Goal: Transaction & Acquisition: Purchase product/service

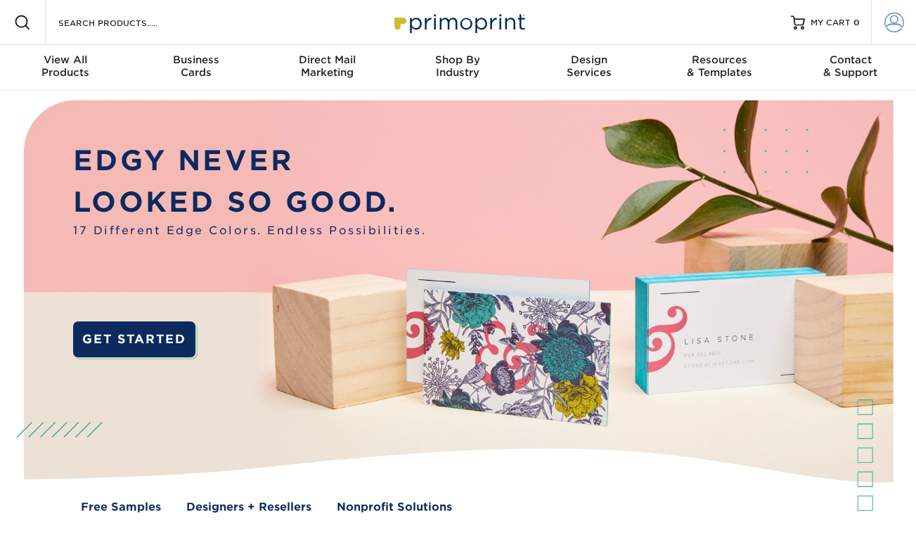
click at [889, 21] on span at bounding box center [895, 23] width 20 height 20
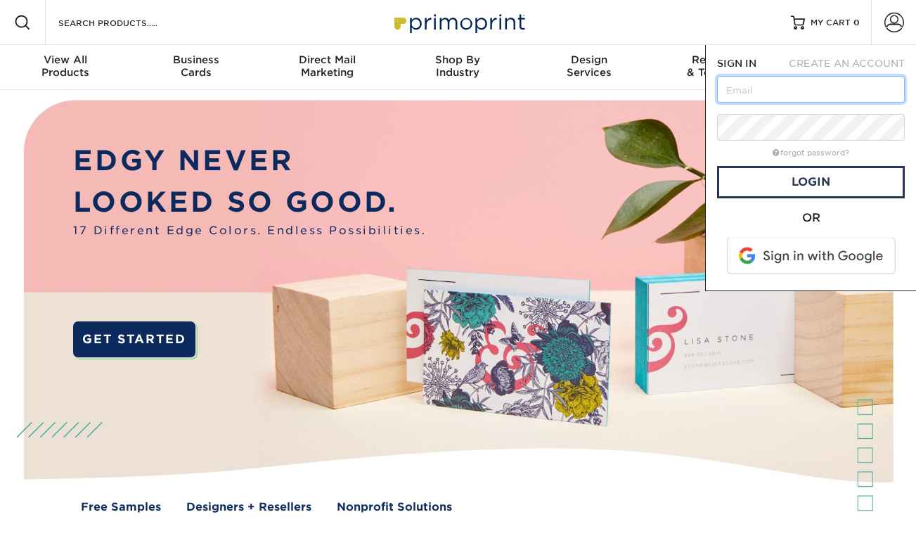
click at [759, 94] on input "text" at bounding box center [811, 89] width 188 height 27
type input "[EMAIL_ADDRESS][DOMAIN_NAME]"
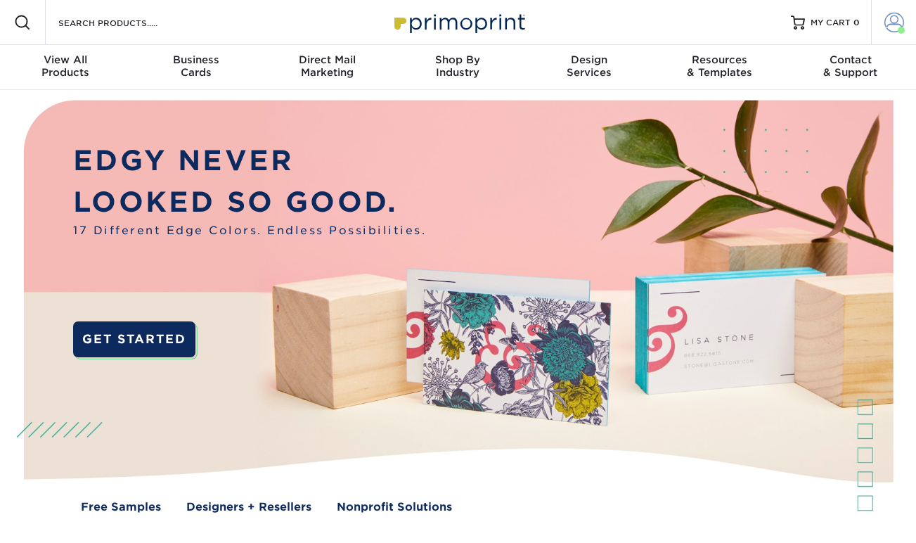
click at [887, 27] on span at bounding box center [895, 23] width 20 height 20
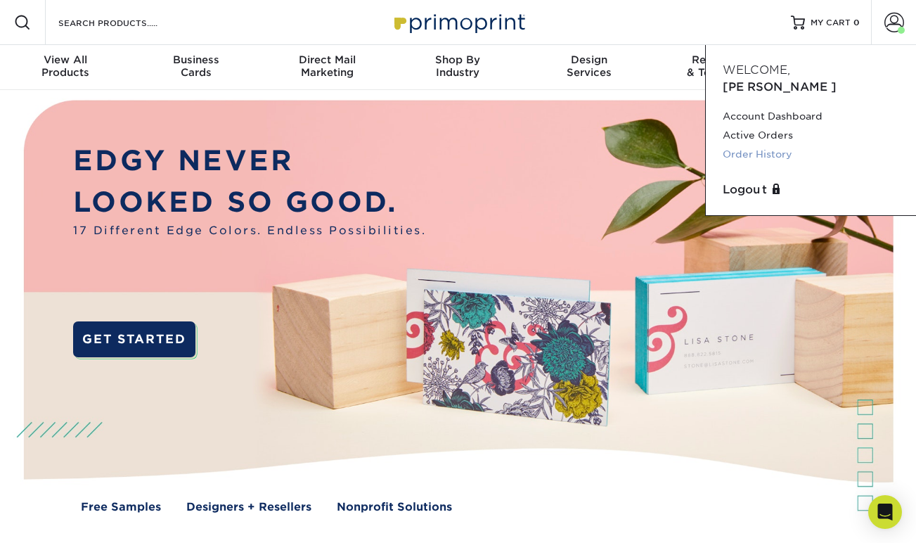
click at [761, 145] on link "Order History" at bounding box center [811, 154] width 176 height 19
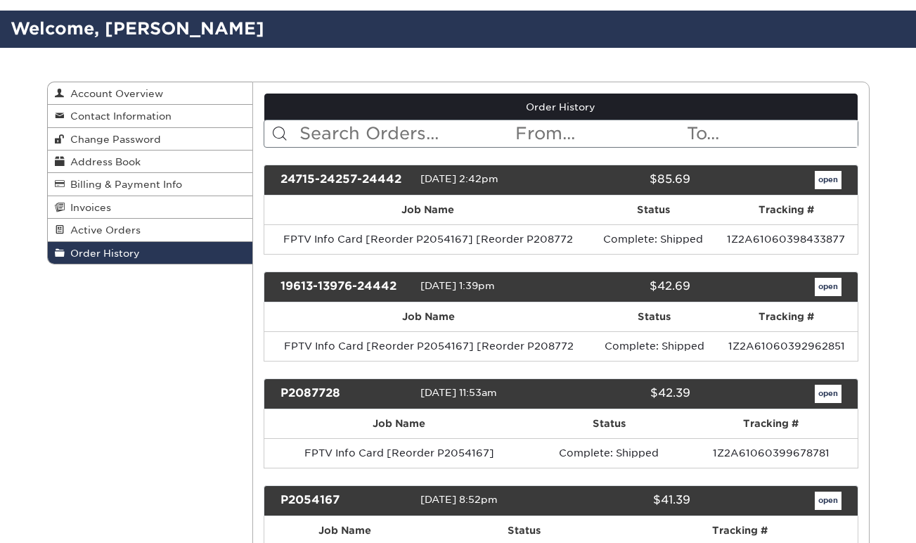
scroll to position [80, 0]
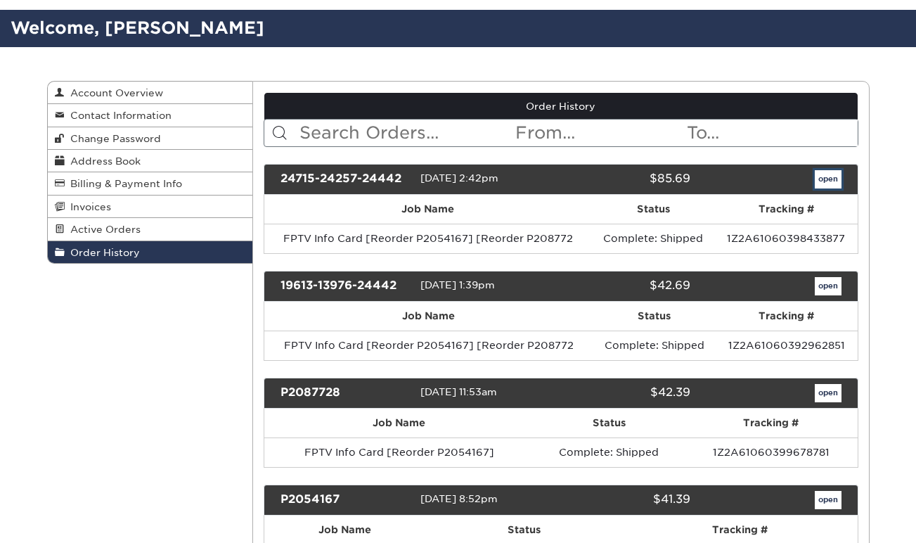
click at [822, 177] on link "open" at bounding box center [828, 179] width 27 height 18
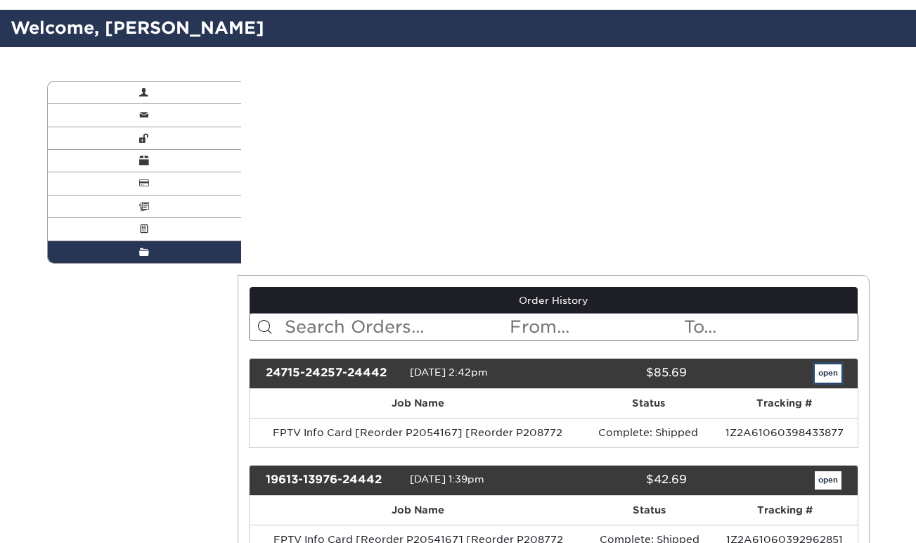
scroll to position [0, 0]
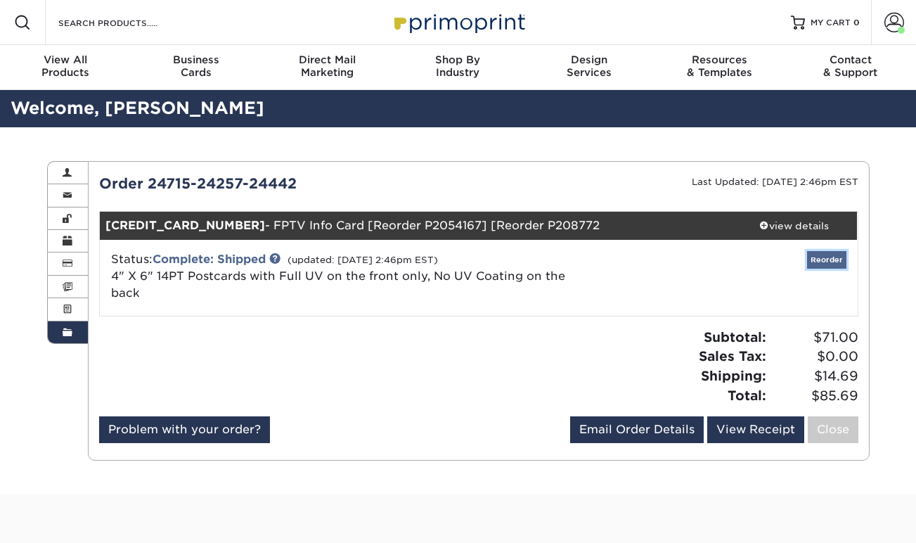
click at [823, 262] on link "Reorder" at bounding box center [826, 260] width 39 height 18
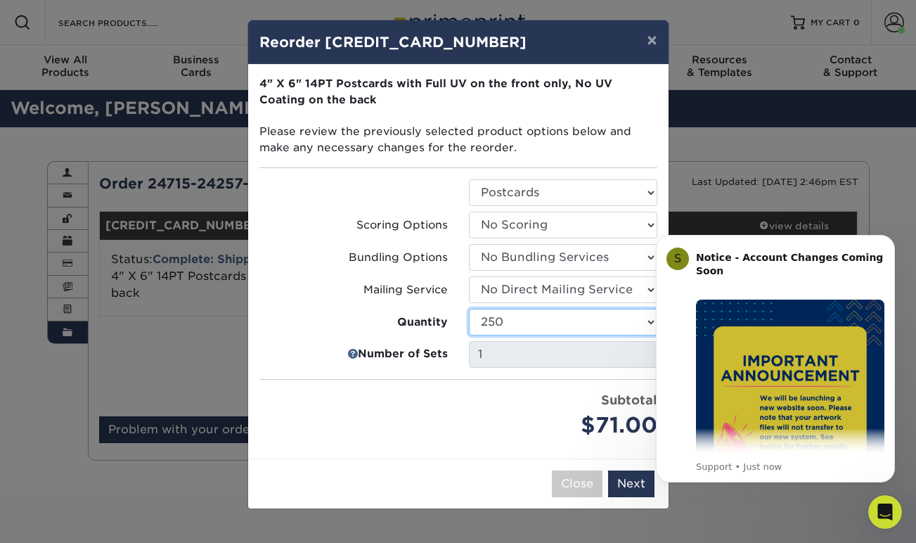
click at [568, 328] on select "25 50 75 100 250 500 1000 2500 5000 7500 10000 15000 20000 25000 30000 35000 40…" at bounding box center [563, 322] width 188 height 27
select select "f593fda3-2d5c-4b9e-9c2c-6197b899ae74"
click at [627, 479] on button "Next" at bounding box center [631, 483] width 46 height 27
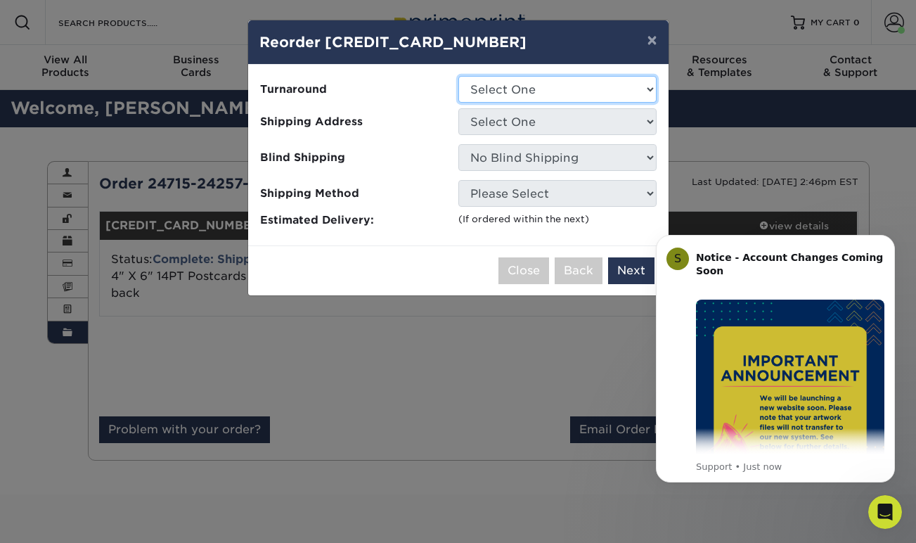
click at [526, 90] on select "Select One 2-4 Business Days 2 Day Next Business Day" at bounding box center [557, 89] width 198 height 27
select select "8c1907bb-f984-46fa-92b6-1e5c5e9f3b2e"
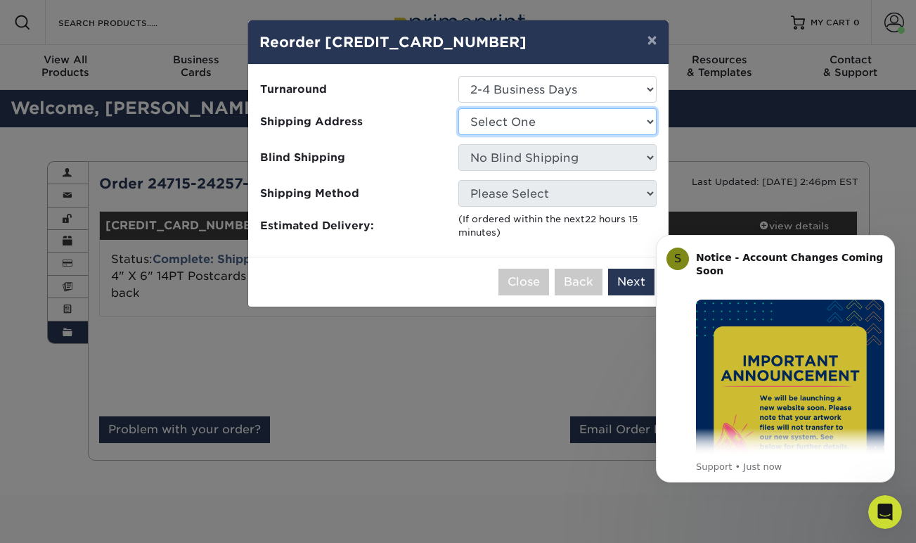
click at [533, 122] on select "Select One Fayetteville Television Center" at bounding box center [557, 121] width 198 height 27
select select "55858"
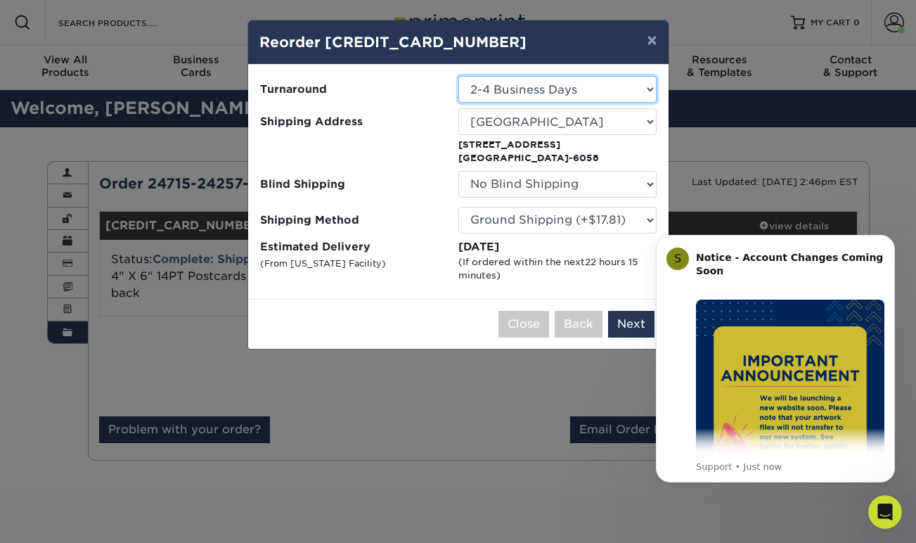
click at [509, 86] on select "Select One 2-4 Business Days 2 Day Next Business Day" at bounding box center [557, 89] width 198 height 27
select select "d78389c4-bd8a-415b-9474-1cb8a010dfc8"
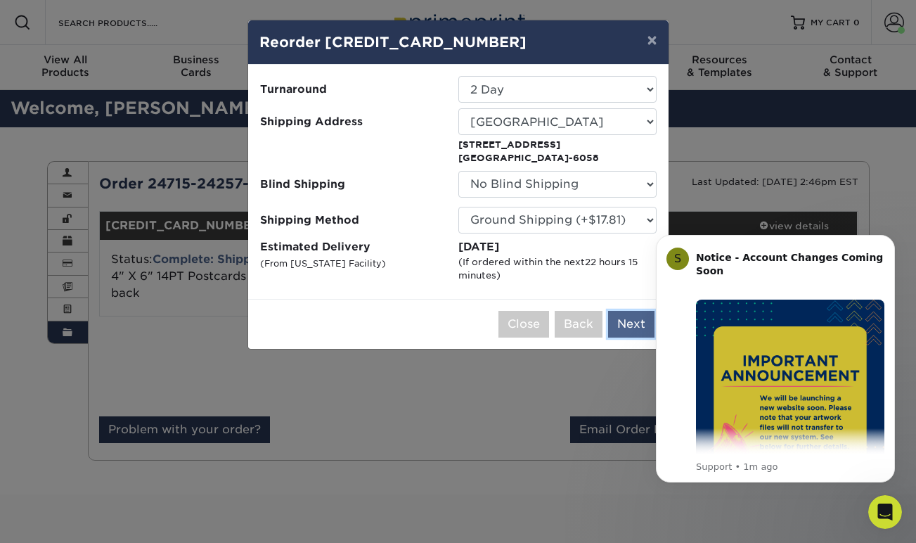
click at [629, 332] on button "Next" at bounding box center [631, 324] width 46 height 27
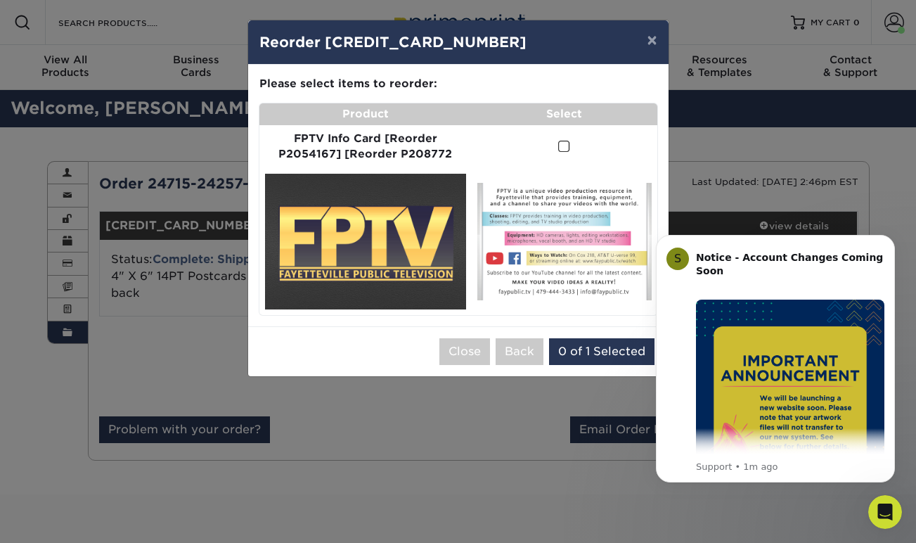
click at [563, 146] on span at bounding box center [564, 146] width 12 height 13
click at [0, 0] on input "checkbox" at bounding box center [0, 0] width 0 height 0
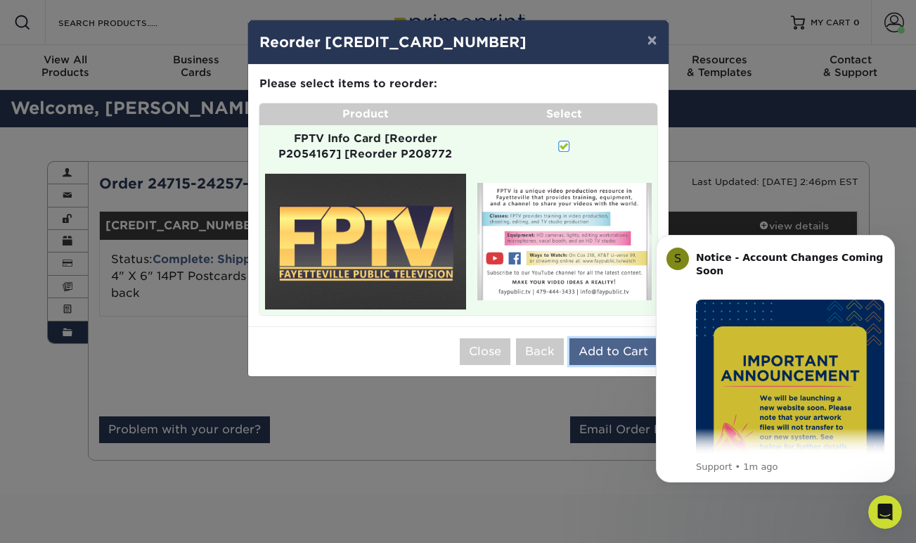
click at [607, 351] on button "Add to Cart" at bounding box center [614, 351] width 88 height 27
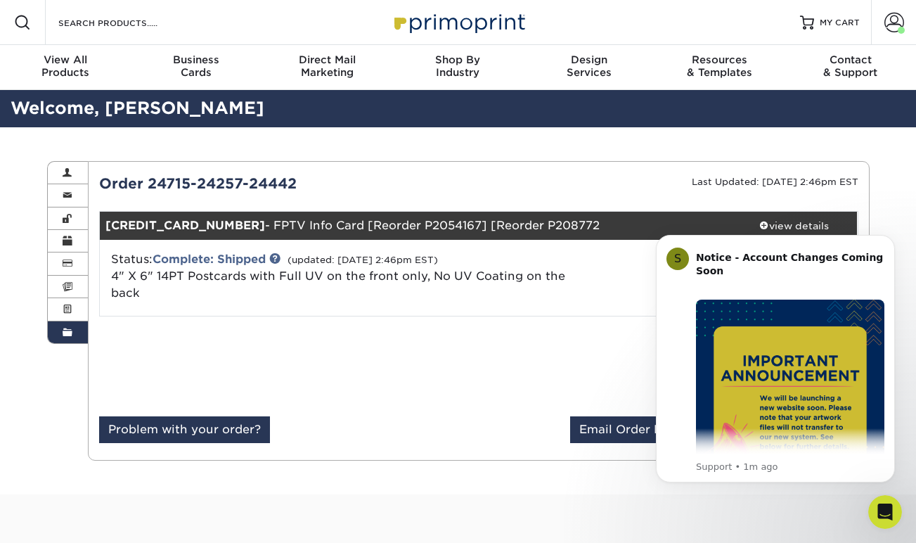
click at [602, 348] on div "Subtotal: $71.00 Sales Tax: $0.00 Shipping: $14.69 Total: $85.69" at bounding box center [674, 366] width 390 height 77
click at [885, 515] on icon "Open Intercom Messenger" at bounding box center [883, 510] width 23 height 23
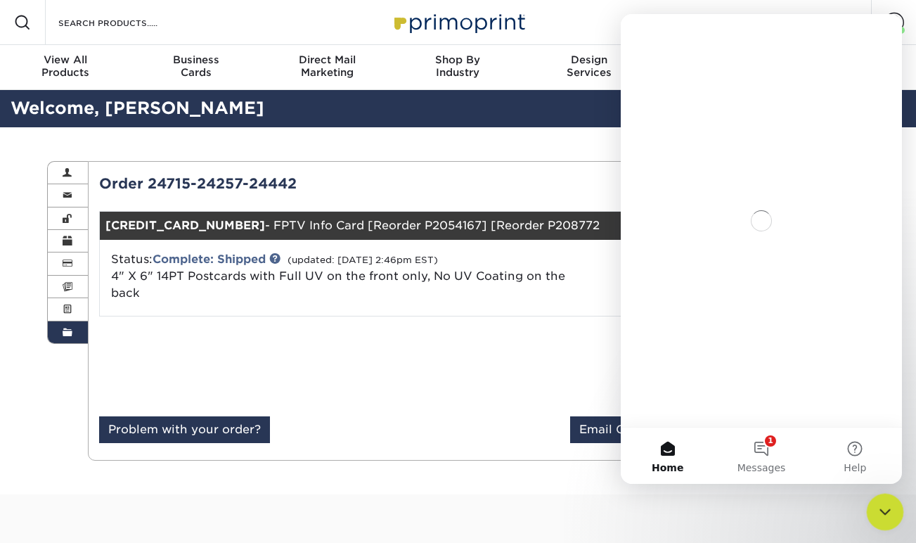
click at [880, 514] on icon "Close Intercom Messenger" at bounding box center [883, 509] width 17 height 17
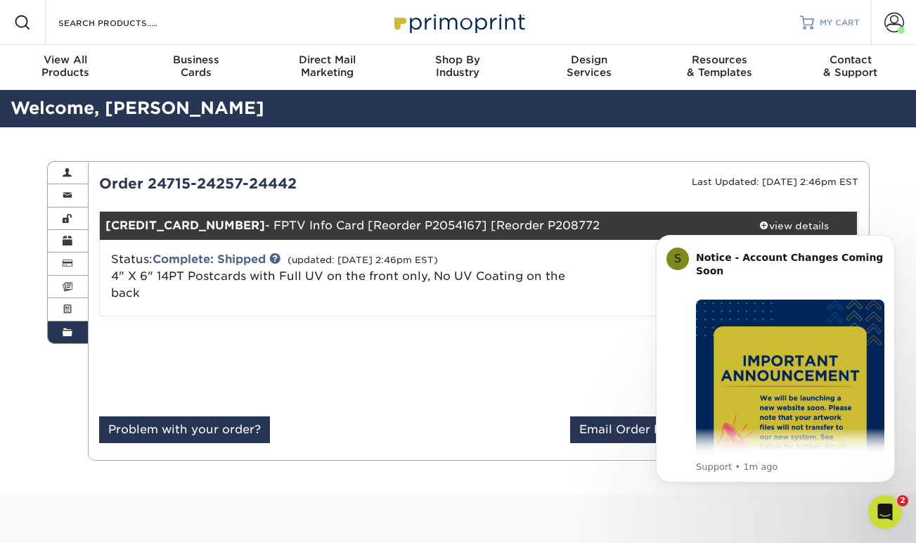
click at [835, 24] on span "MY CART" at bounding box center [840, 23] width 40 height 12
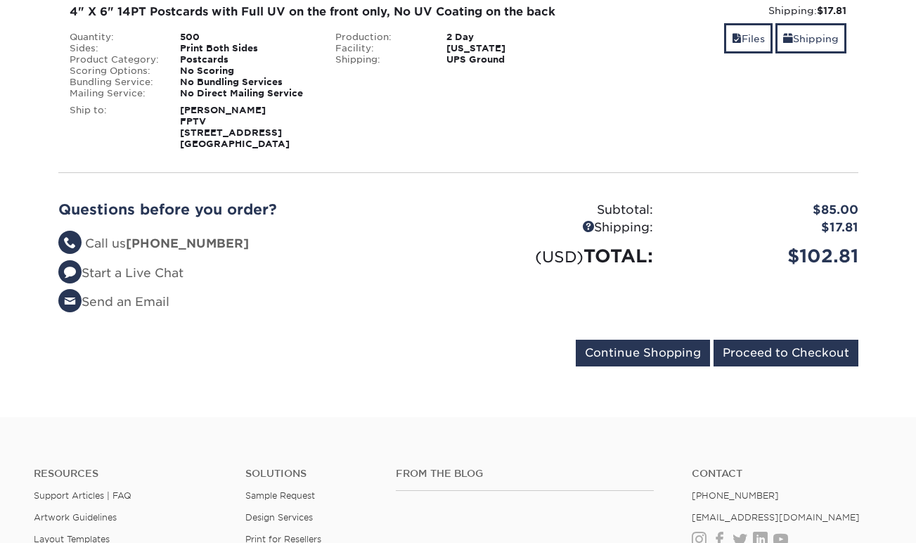
scroll to position [276, 0]
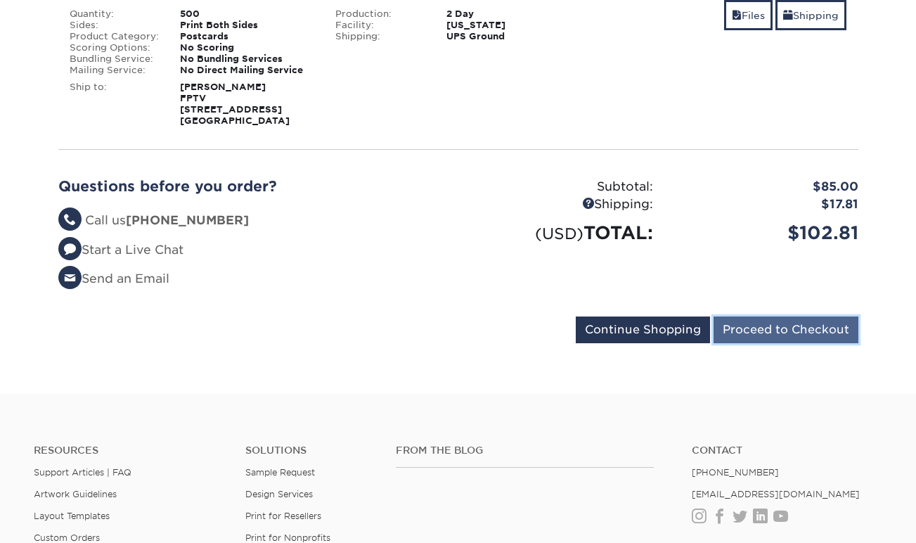
click at [768, 328] on input "Proceed to Checkout" at bounding box center [786, 329] width 145 height 27
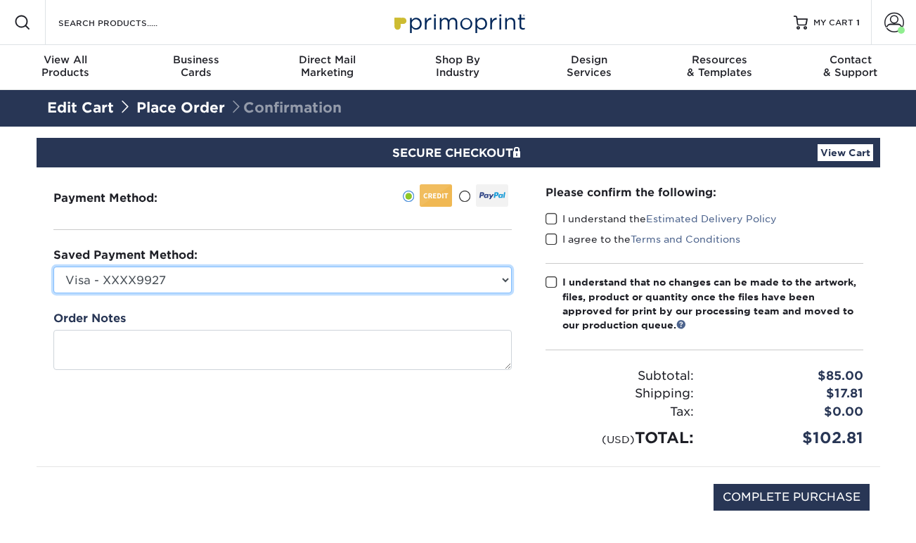
click at [246, 281] on select "Visa - XXXX9927 New Credit Card" at bounding box center [282, 279] width 458 height 27
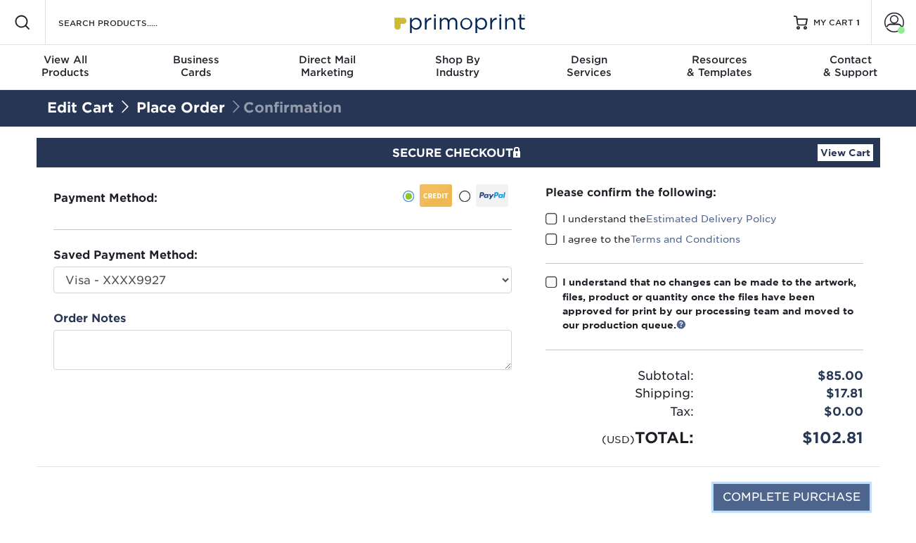
click at [759, 493] on input "COMPLETE PURCHASE" at bounding box center [792, 497] width 156 height 27
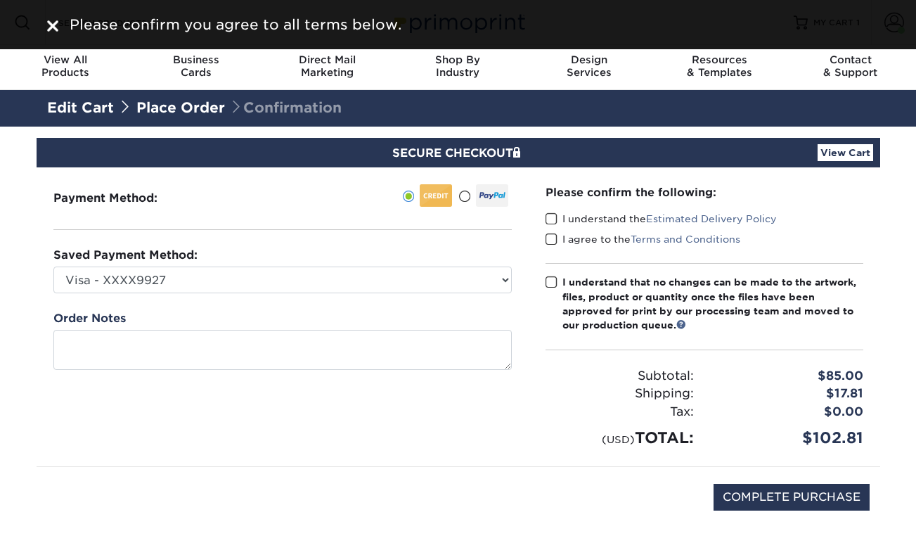
click at [551, 221] on span at bounding box center [552, 218] width 12 height 13
click at [0, 0] on input "I understand the Estimated Delivery Policy" at bounding box center [0, 0] width 0 height 0
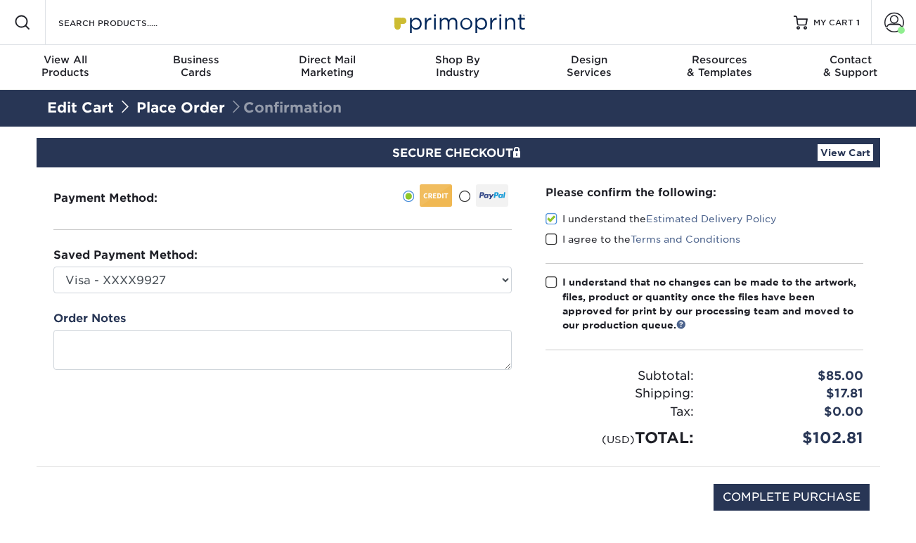
click at [550, 238] on span at bounding box center [552, 239] width 12 height 13
click at [0, 0] on input "I agree to the Terms and Conditions" at bounding box center [0, 0] width 0 height 0
click at [548, 282] on span at bounding box center [552, 282] width 12 height 13
click at [0, 0] on input "I understand that no changes can be made to the artwork, files, product or quan…" at bounding box center [0, 0] width 0 height 0
click at [771, 498] on input "COMPLETE PURCHASE" at bounding box center [792, 497] width 156 height 27
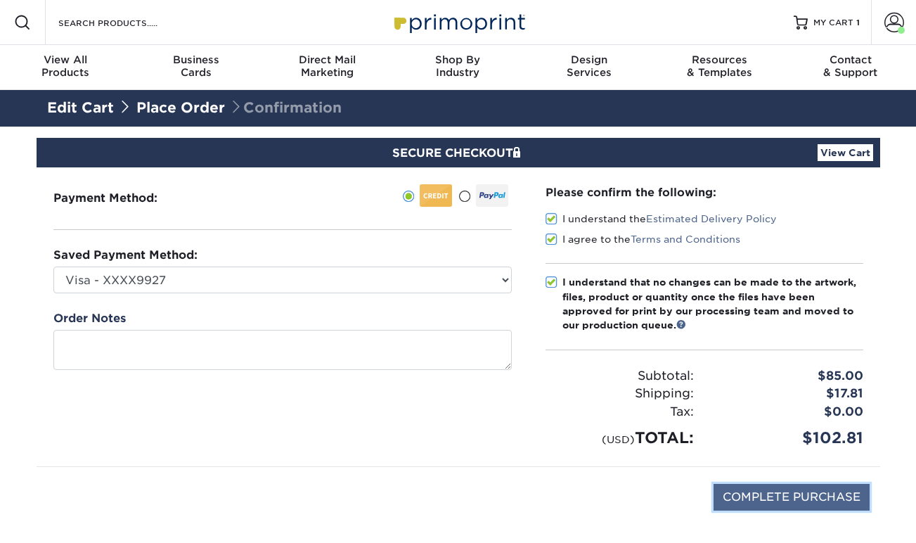
type input "PROCESSING, PLEASE WAIT..."
